Goal: Transaction & Acquisition: Book appointment/travel/reservation

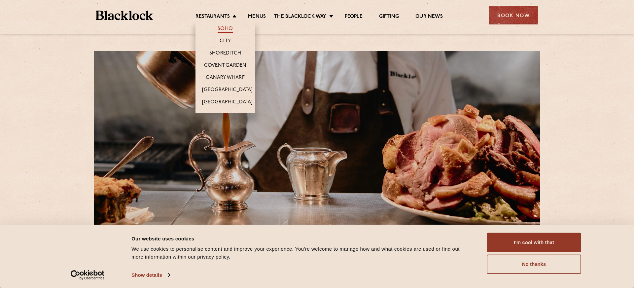
click at [224, 28] on link "Soho" at bounding box center [225, 29] width 15 height 7
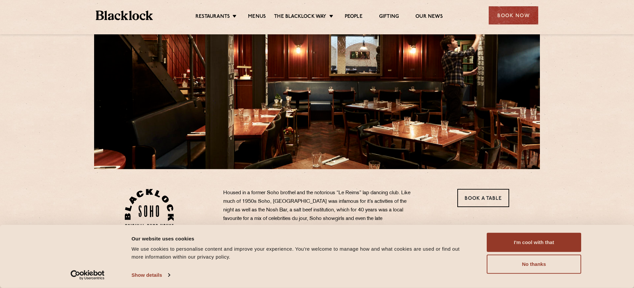
scroll to position [74, 0]
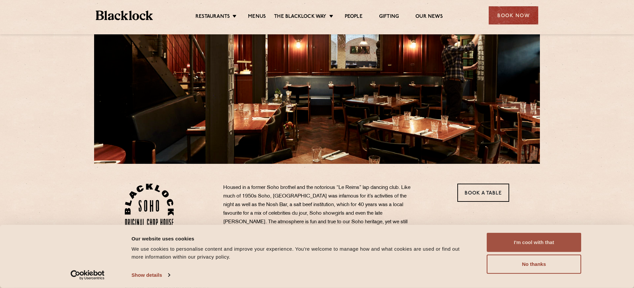
click at [507, 239] on button "I'm cool with that" at bounding box center [534, 242] width 94 height 19
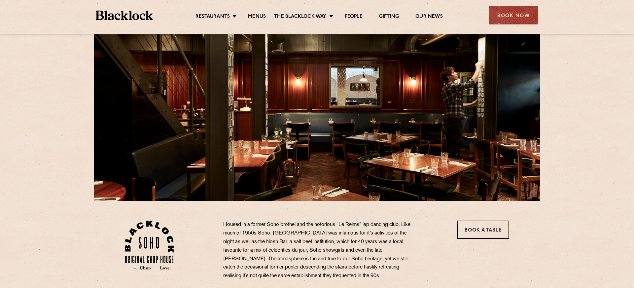
scroll to position [0, 0]
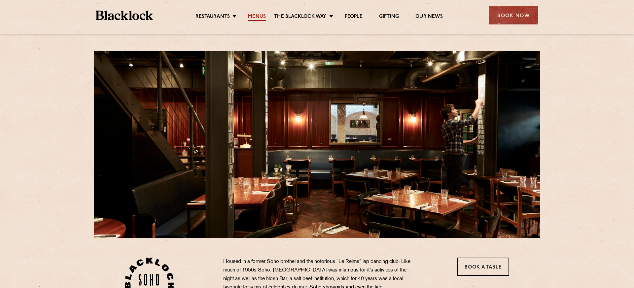
click at [260, 17] on link "Menus" at bounding box center [257, 17] width 18 height 7
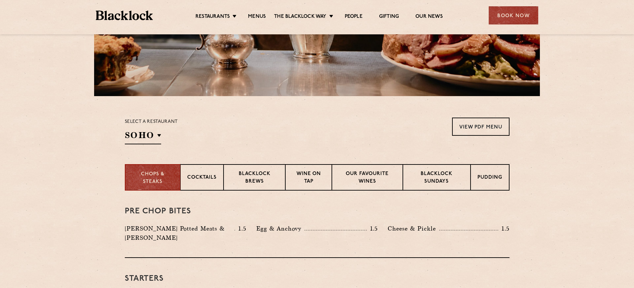
scroll to position [145, 0]
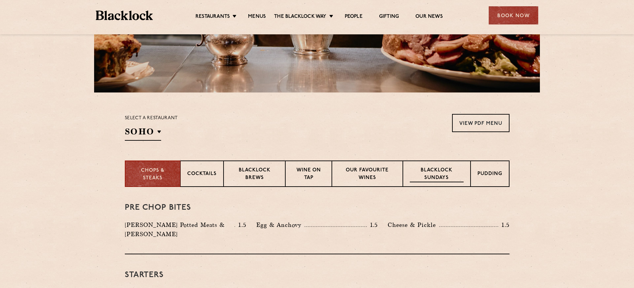
click at [419, 174] on p "Blacklock Sundays" at bounding box center [437, 175] width 54 height 16
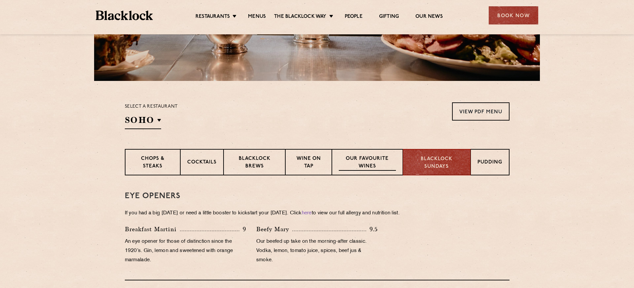
scroll to position [156, 0]
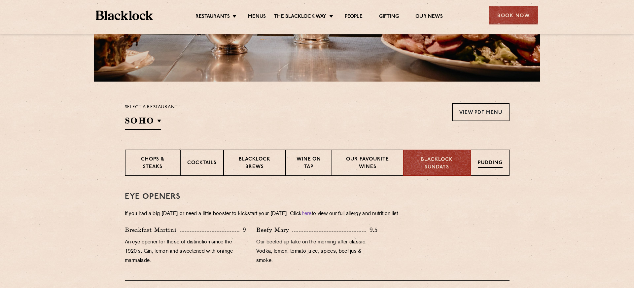
click at [489, 166] on p "Pudding" at bounding box center [490, 164] width 25 height 8
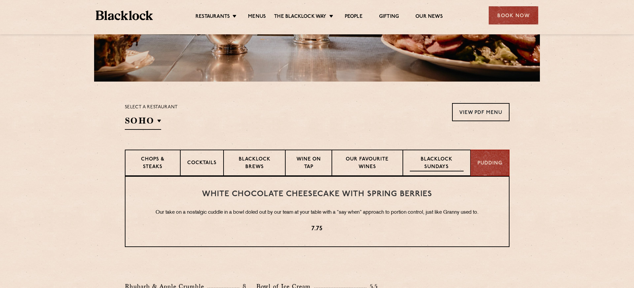
click at [430, 161] on p "Blacklock Sundays" at bounding box center [437, 164] width 54 height 16
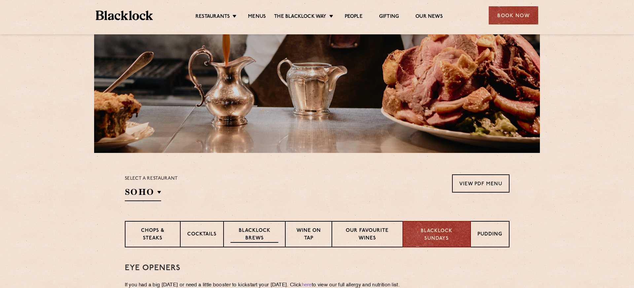
scroll to position [86, 0]
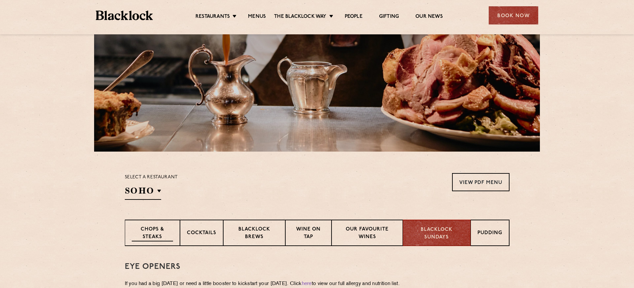
click at [164, 231] on p "Chops & Steaks" at bounding box center [152, 234] width 41 height 16
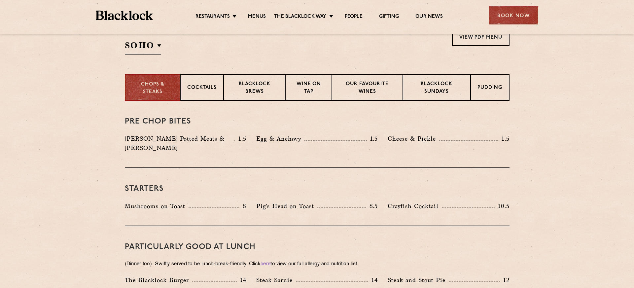
scroll to position [230, 0]
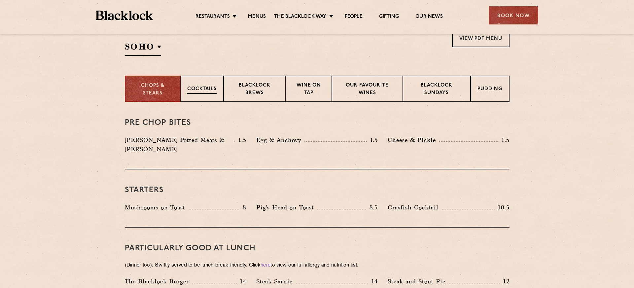
click at [202, 92] on p "Cocktails" at bounding box center [201, 90] width 29 height 8
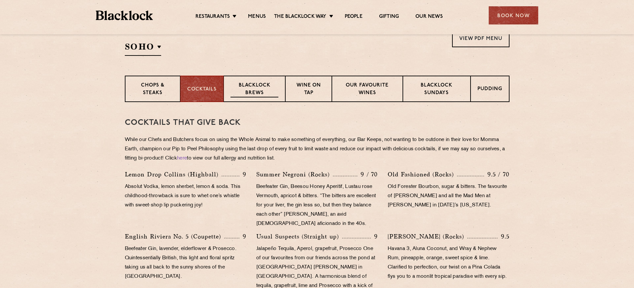
click at [260, 92] on p "Blacklock Brews" at bounding box center [255, 90] width 48 height 16
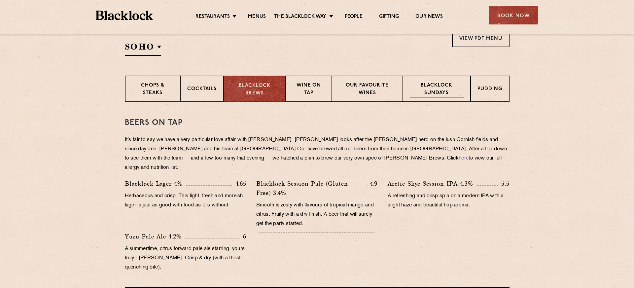
click at [425, 91] on p "Blacklock Sundays" at bounding box center [437, 90] width 54 height 16
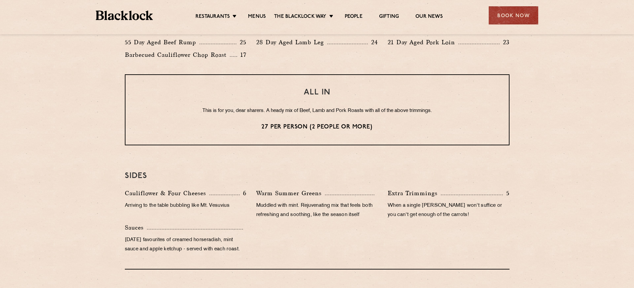
scroll to position [528, 0]
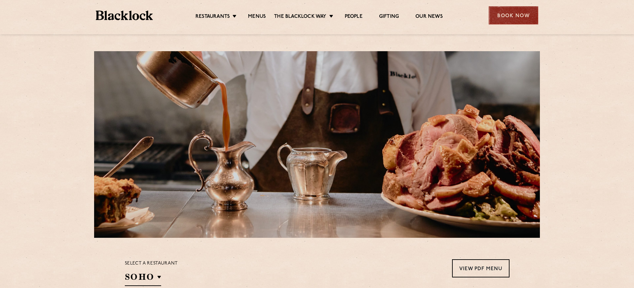
click at [513, 18] on div "Book Now" at bounding box center [514, 15] width 50 height 18
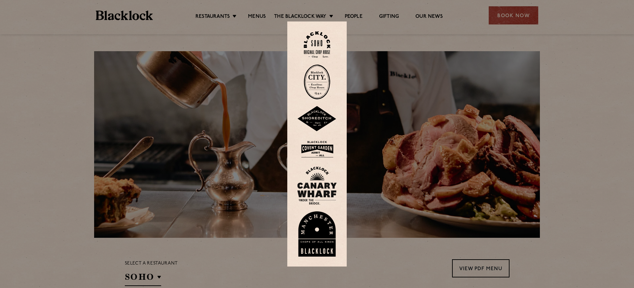
click at [319, 42] on img at bounding box center [317, 44] width 26 height 27
